Goal: Check status: Check status

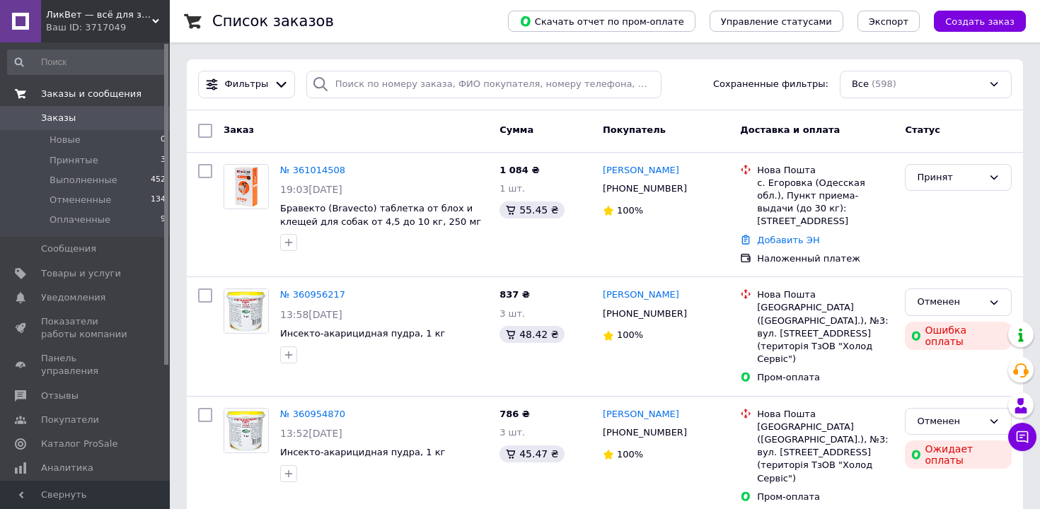
click at [68, 95] on span "Заказы и сообщения" at bounding box center [91, 94] width 100 height 13
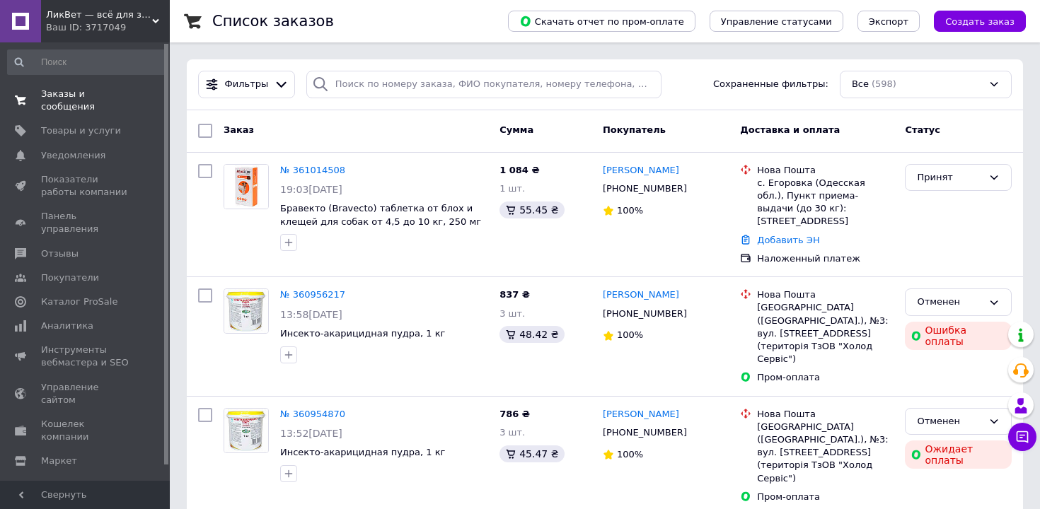
click at [68, 95] on span "Заказы и сообщения" at bounding box center [86, 100] width 90 height 25
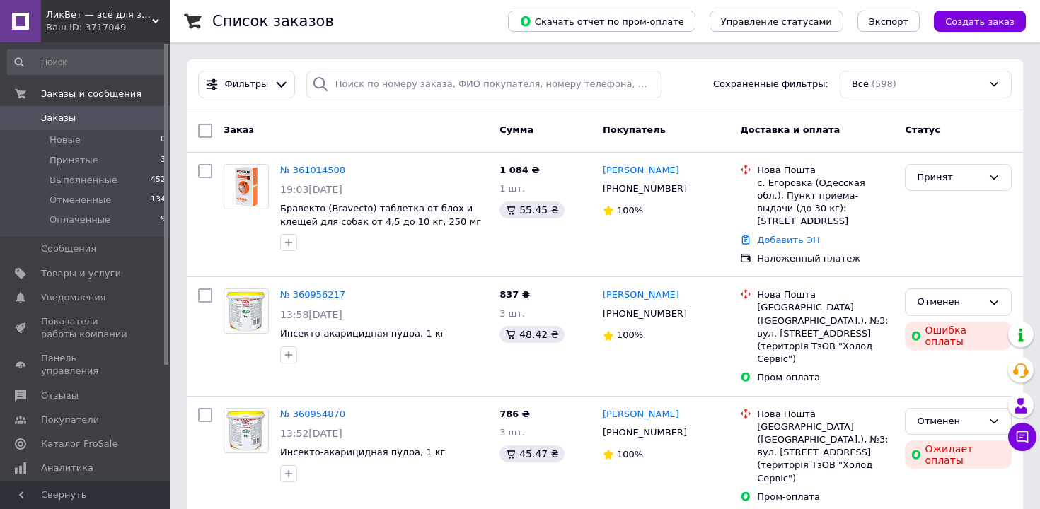
click at [68, 117] on span "Заказы" at bounding box center [58, 118] width 35 height 13
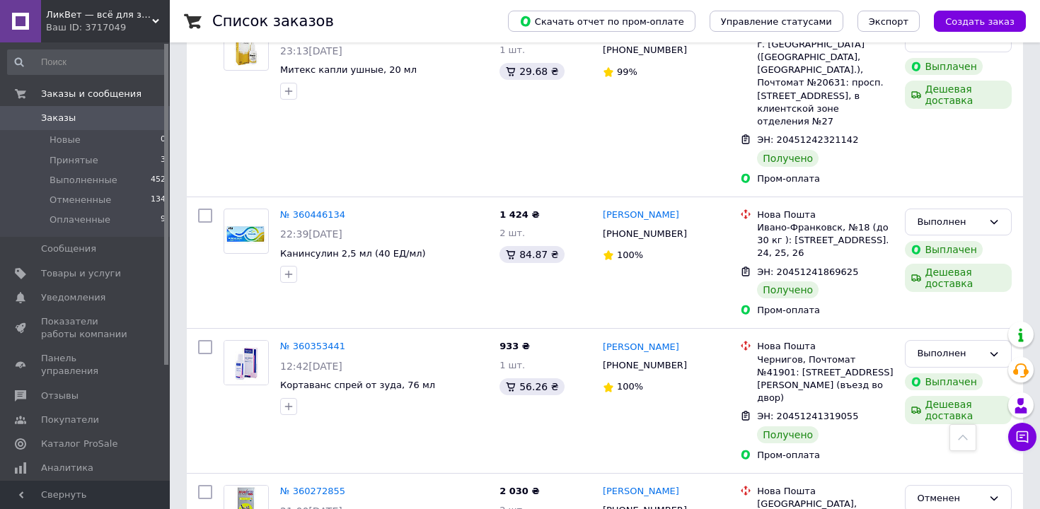
scroll to position [2238, 0]
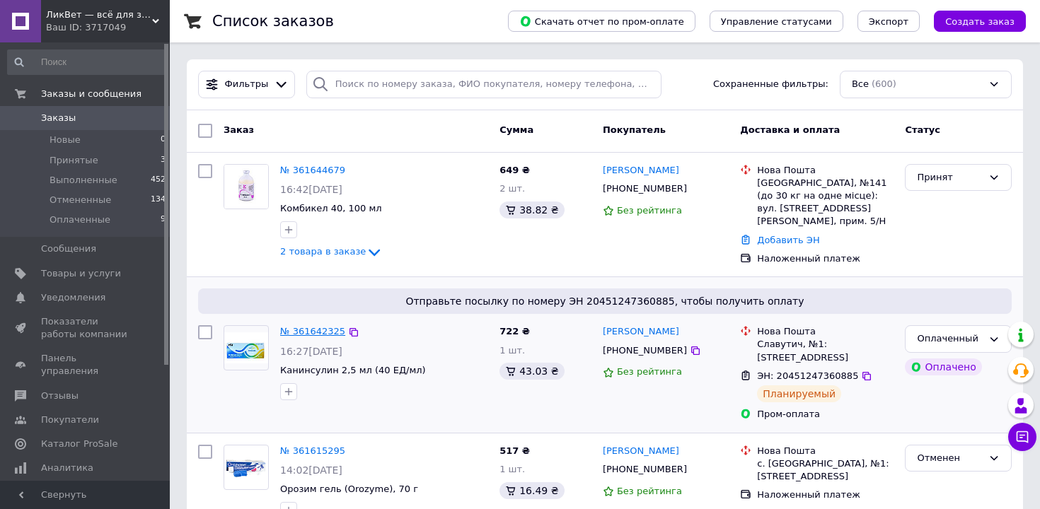
click at [306, 334] on link "№ 361642325" at bounding box center [312, 331] width 65 height 11
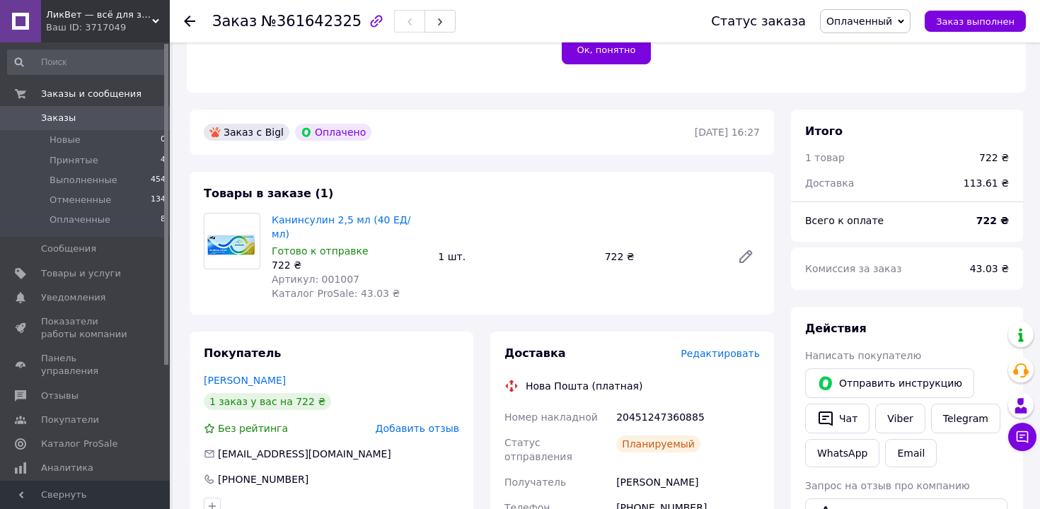
scroll to position [393, 0]
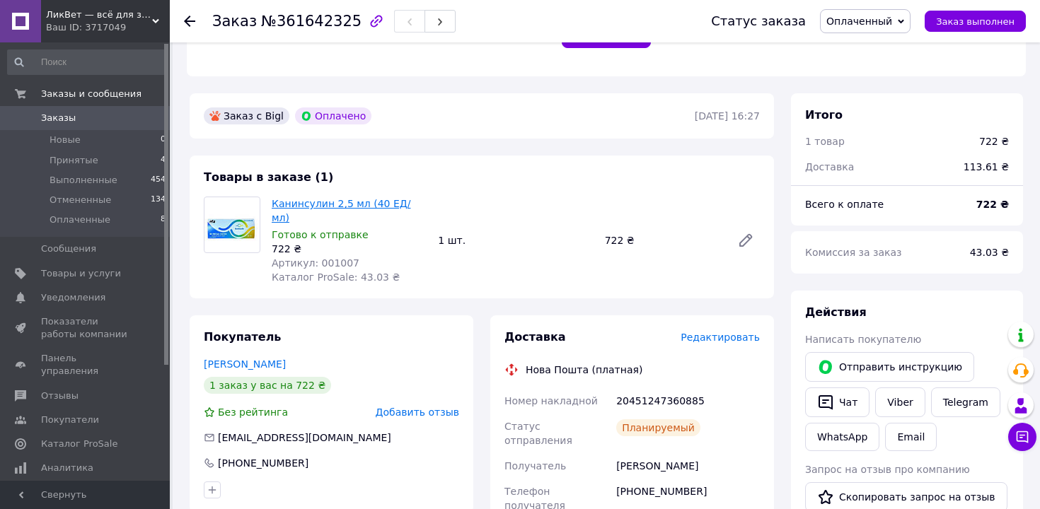
click at [331, 207] on link "Канинсулин 2,5 мл (40 ЕД/мл)" at bounding box center [341, 210] width 139 height 25
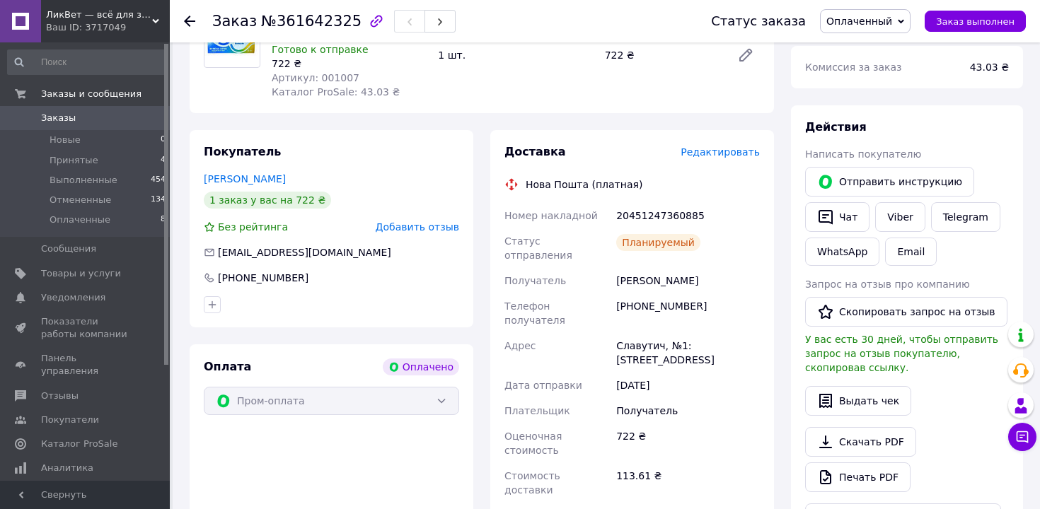
scroll to position [588, 0]
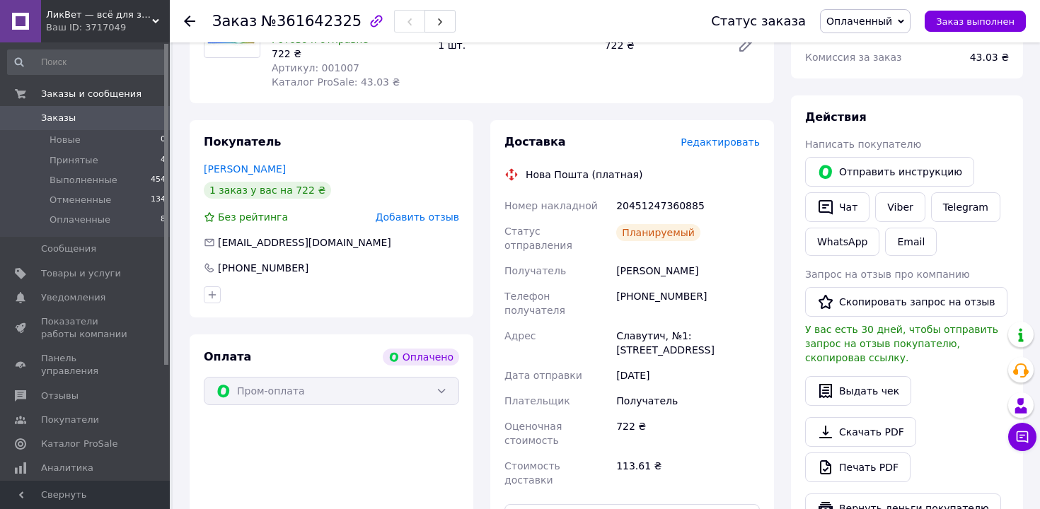
click at [187, 19] on use at bounding box center [189, 21] width 11 height 11
